Goal: Navigation & Orientation: Find specific page/section

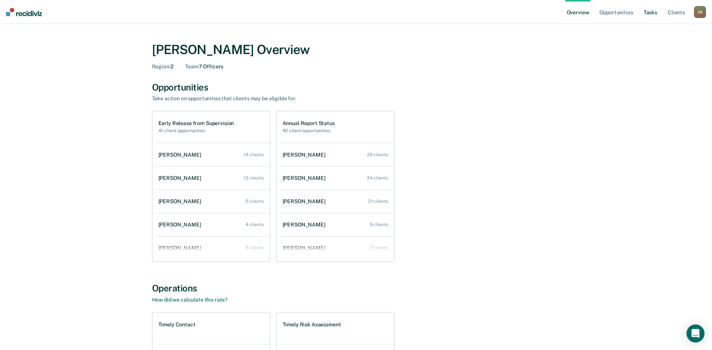
click at [651, 12] on link "Tasks" at bounding box center [650, 12] width 17 height 24
